Goal: Task Accomplishment & Management: Use online tool/utility

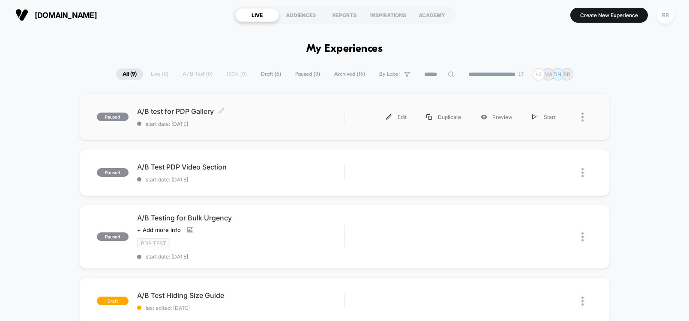
click at [207, 113] on span "A/B test for PDP Gallery Click to edit experience details" at bounding box center [240, 111] width 207 height 9
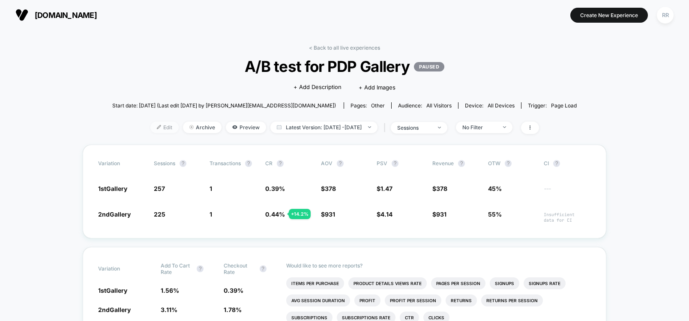
click at [156, 133] on span "Edit" at bounding box center [164, 128] width 28 height 12
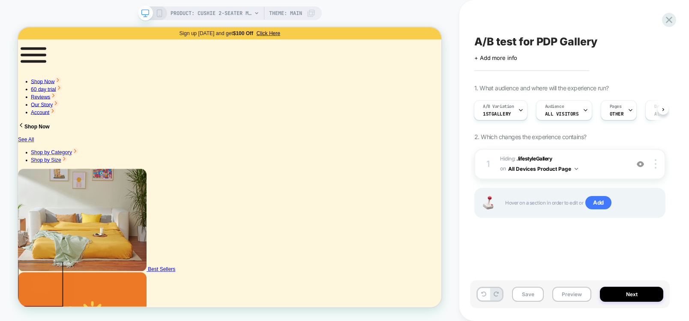
click at [399, 9] on div "PRODUCT: Cushie 2-Seater Modular Sleeper Sofa PRODUCT: Cushie 2-Seater Modular …" at bounding box center [229, 161] width 459 height 304
click at [548, 159] on span ".lifestyleGallery" at bounding box center [534, 159] width 36 height 6
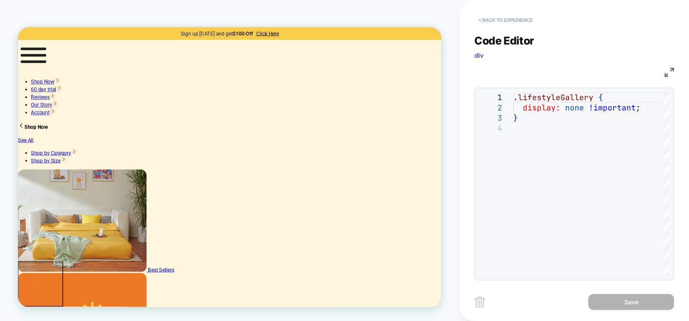
click at [487, 17] on button "< Back to experience" at bounding box center [505, 20] width 63 height 14
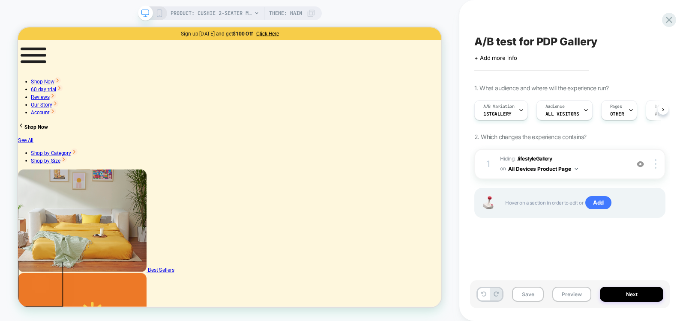
scroll to position [0, 0]
click at [530, 159] on span ".lifestyleGallery" at bounding box center [534, 159] width 36 height 6
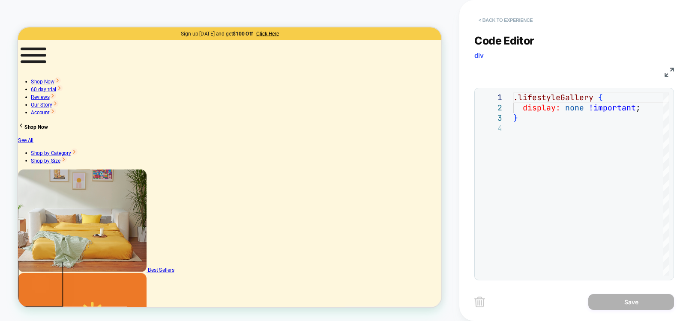
click at [484, 21] on button "< Back to experience" at bounding box center [505, 20] width 63 height 14
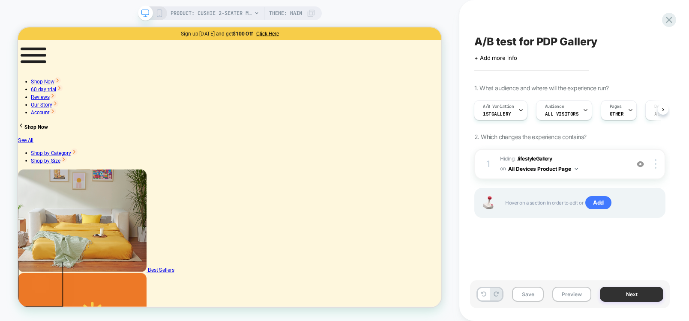
click at [624, 296] on button "Next" at bounding box center [631, 294] width 63 height 15
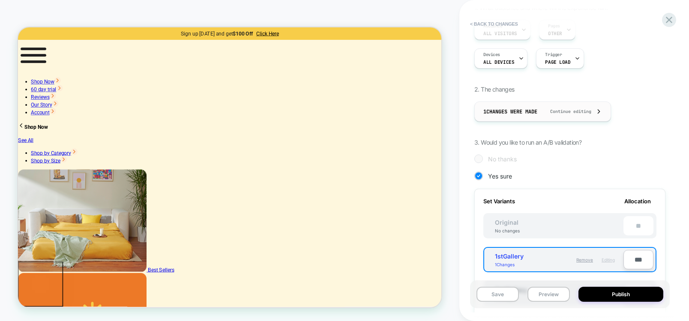
scroll to position [154, 0]
